Goal: Transaction & Acquisition: Purchase product/service

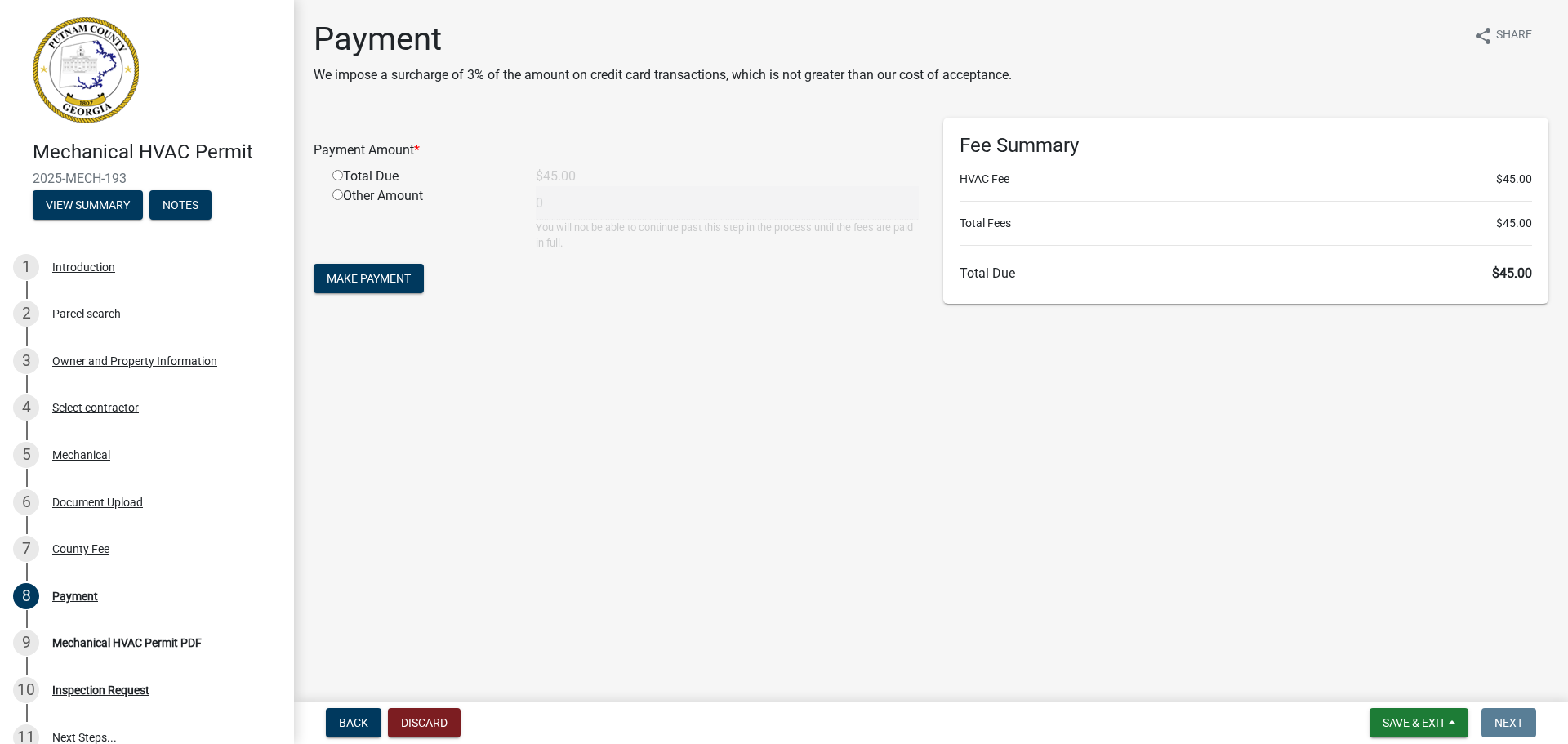
click at [376, 174] on div "Total Due" at bounding box center [422, 176] width 204 height 20
click at [336, 172] on input "radio" at bounding box center [337, 174] width 10 height 10
radio input "true"
type input "45"
click at [370, 276] on span "Make Payment" at bounding box center [368, 278] width 84 height 13
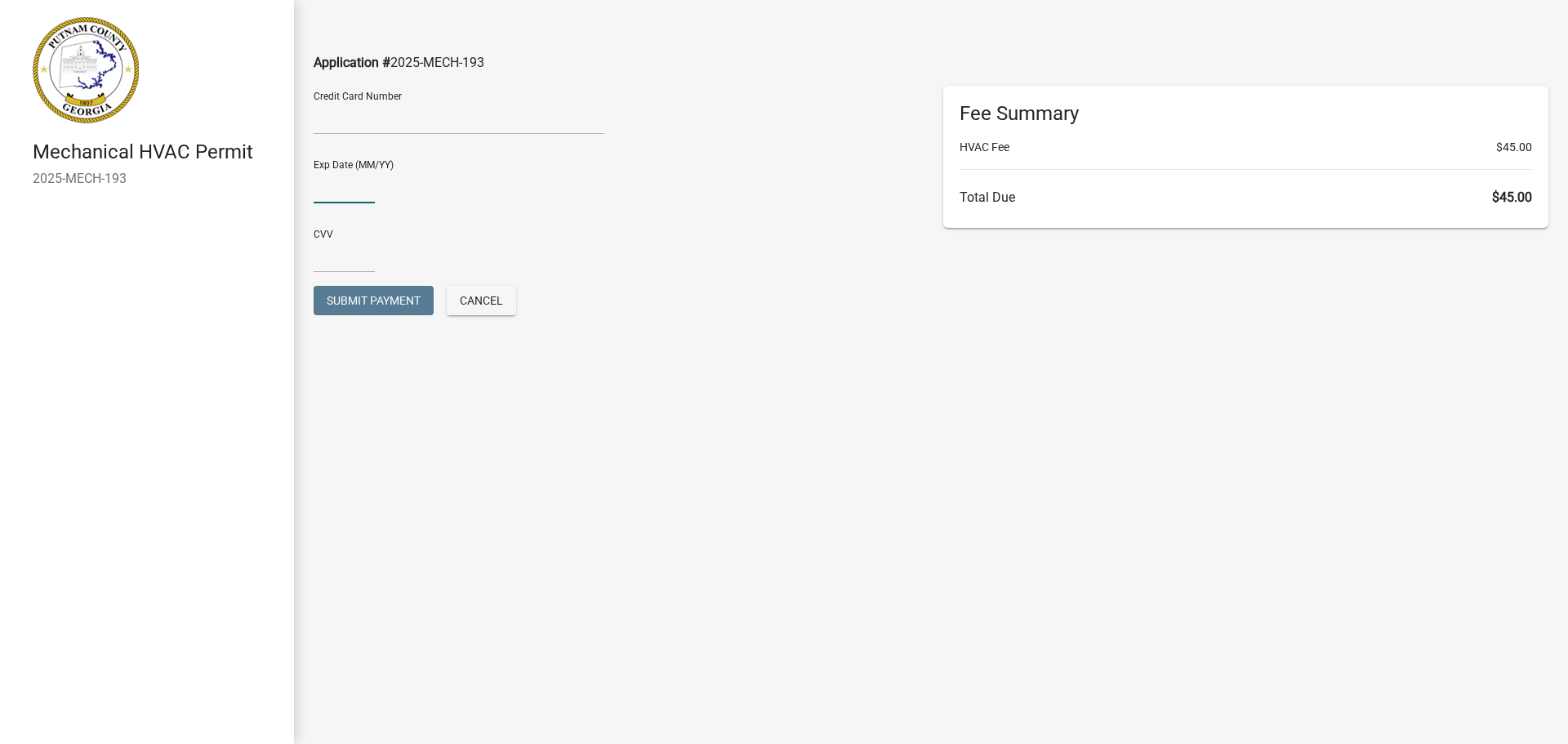
type input "09/27"
click at [339, 257] on input "text" at bounding box center [343, 256] width 61 height 33
type input "109"
click at [388, 299] on span "Submit Payment" at bounding box center [374, 301] width 94 height 13
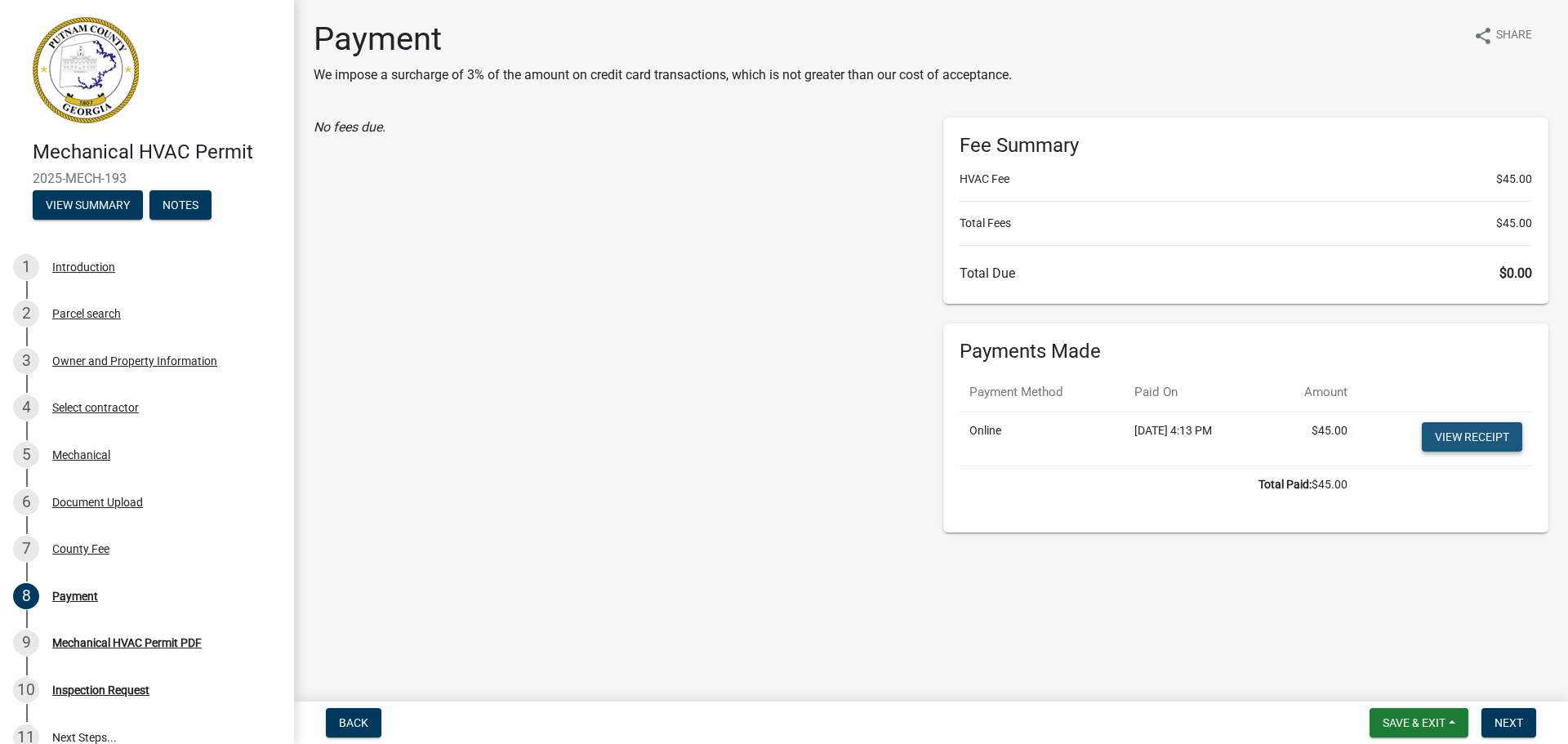
click at [1493, 435] on link "View receipt" at bounding box center [1472, 437] width 100 height 29
